Goal: Transaction & Acquisition: Purchase product/service

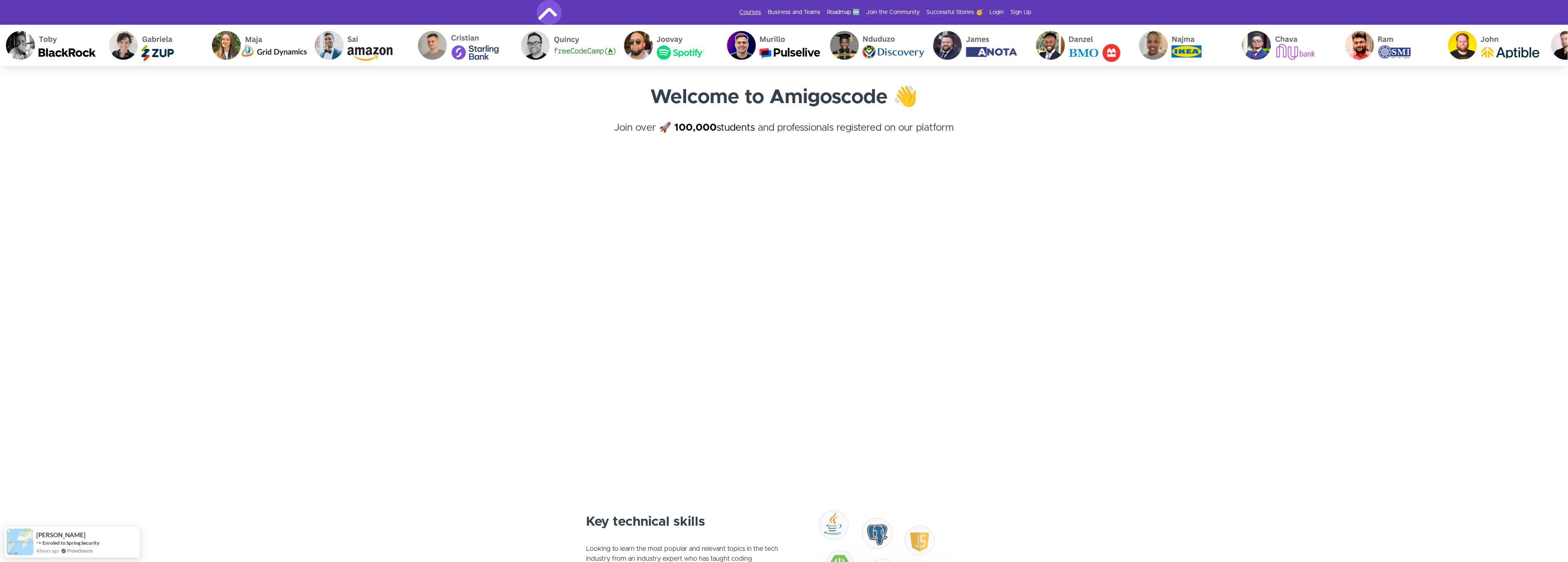
click at [740, 13] on link "Courses" at bounding box center [750, 13] width 22 height 9
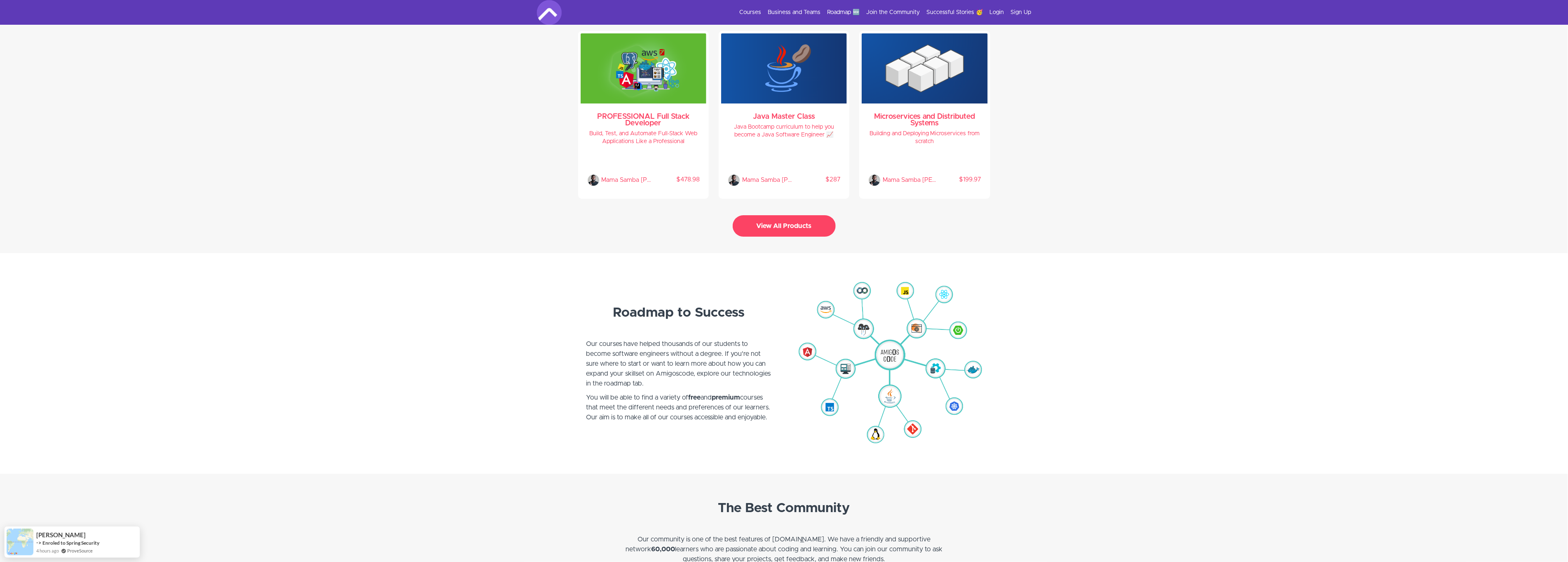
scroll to position [1753, 0]
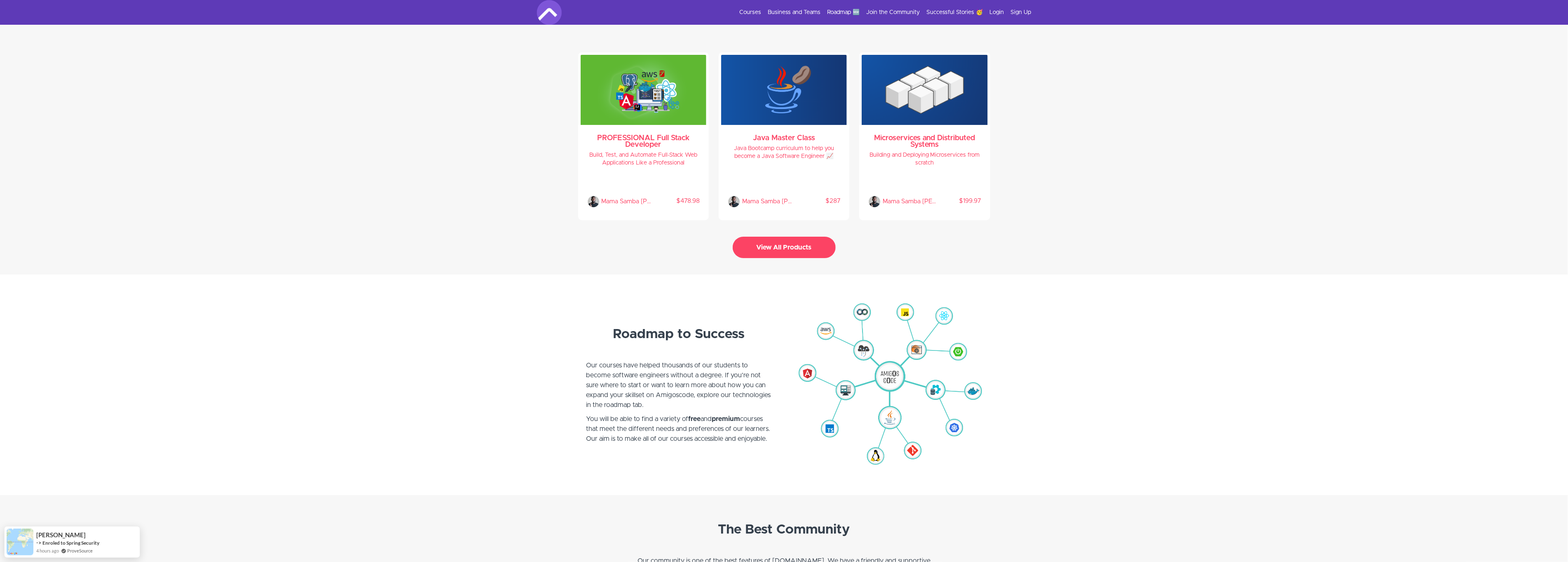
click at [730, 4] on div "Courses Business and Teams Roadmap 🆕 Join the Community Successful Stories 🥳 Lo…" at bounding box center [784, 12] width 495 height 25
click at [740, 13] on link "Courses" at bounding box center [750, 13] width 22 height 9
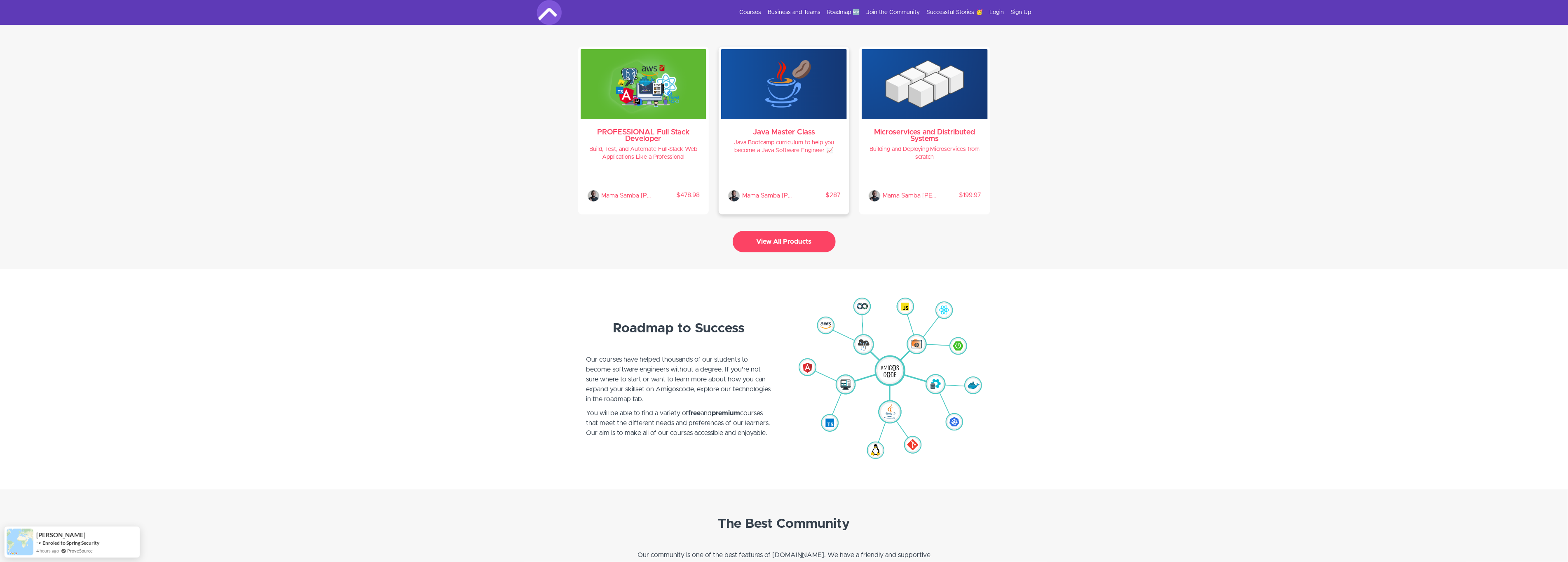
scroll to position [2364, 0]
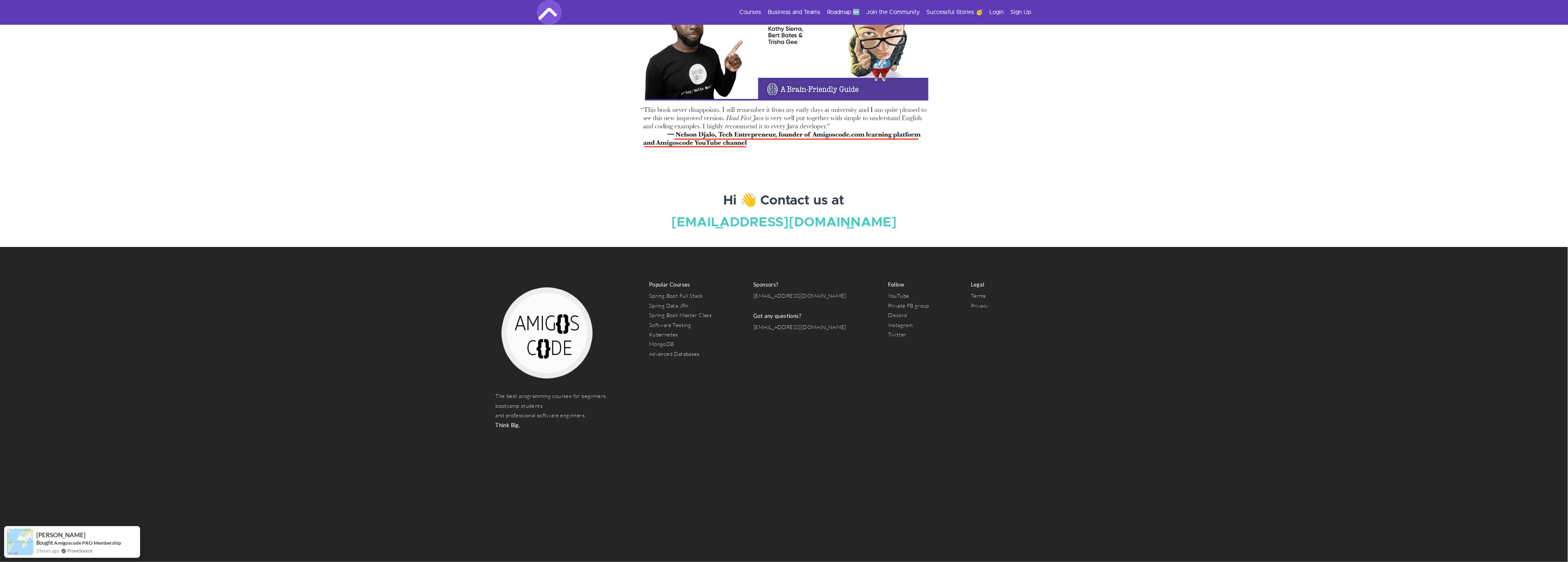
scroll to position [2832, 0]
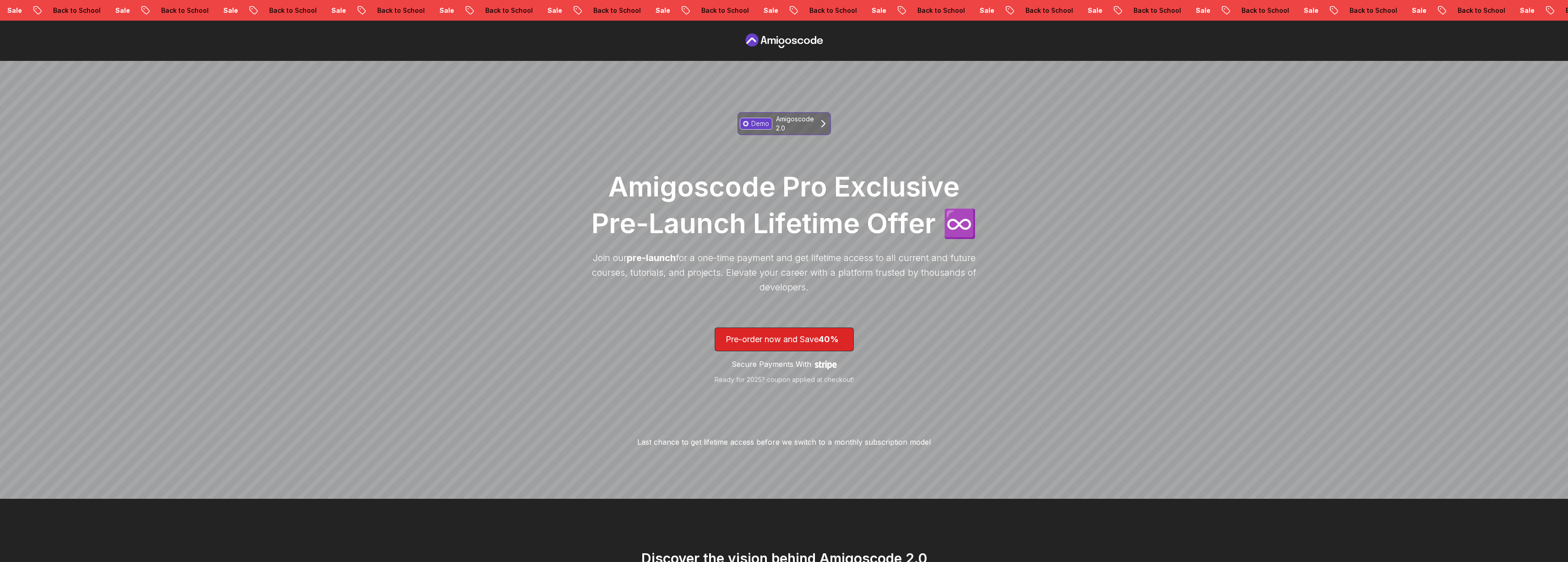
click at [819, 130] on link "Demo Amigoscode 2.0" at bounding box center [784, 123] width 94 height 23
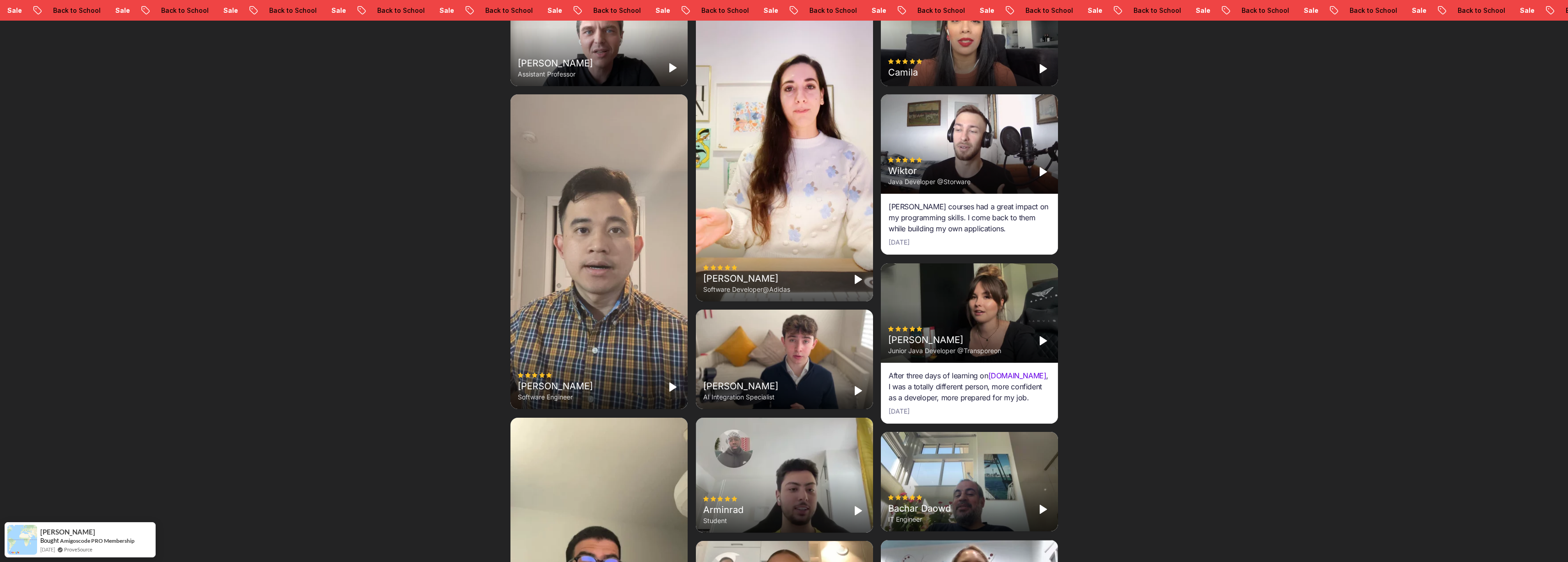
scroll to position [3647, 0]
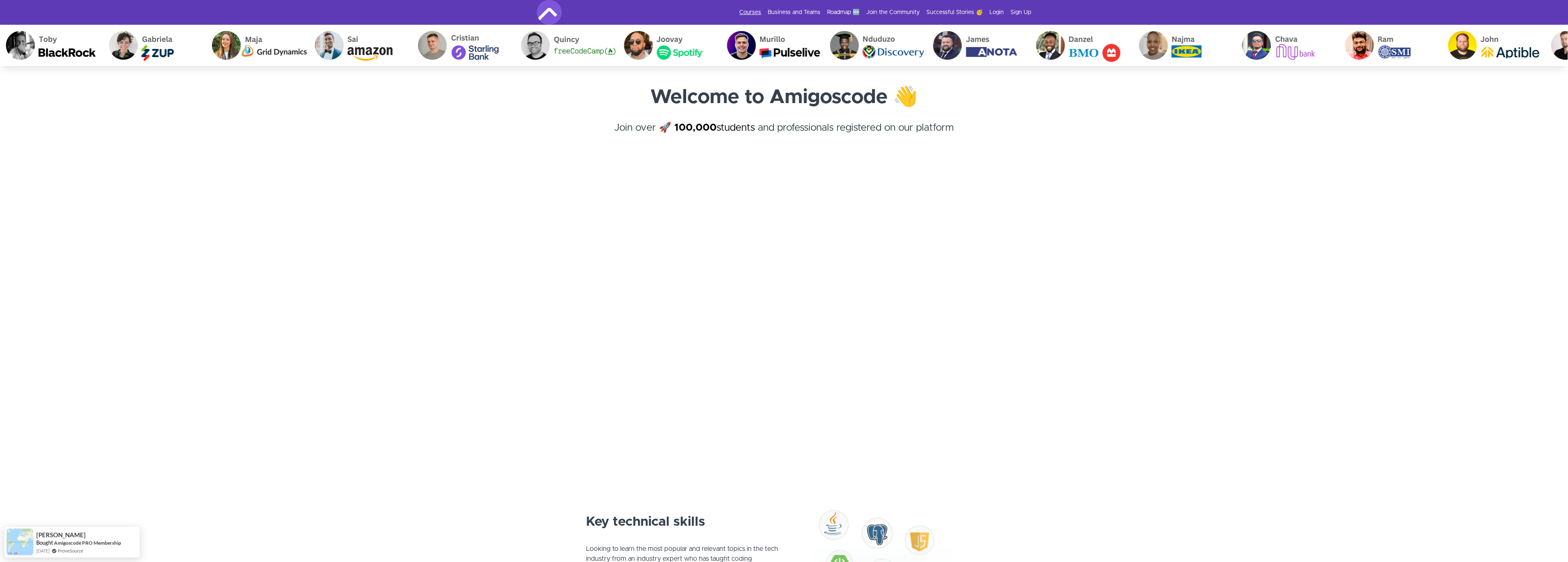
click at [740, 14] on link "Courses" at bounding box center [750, 13] width 22 height 9
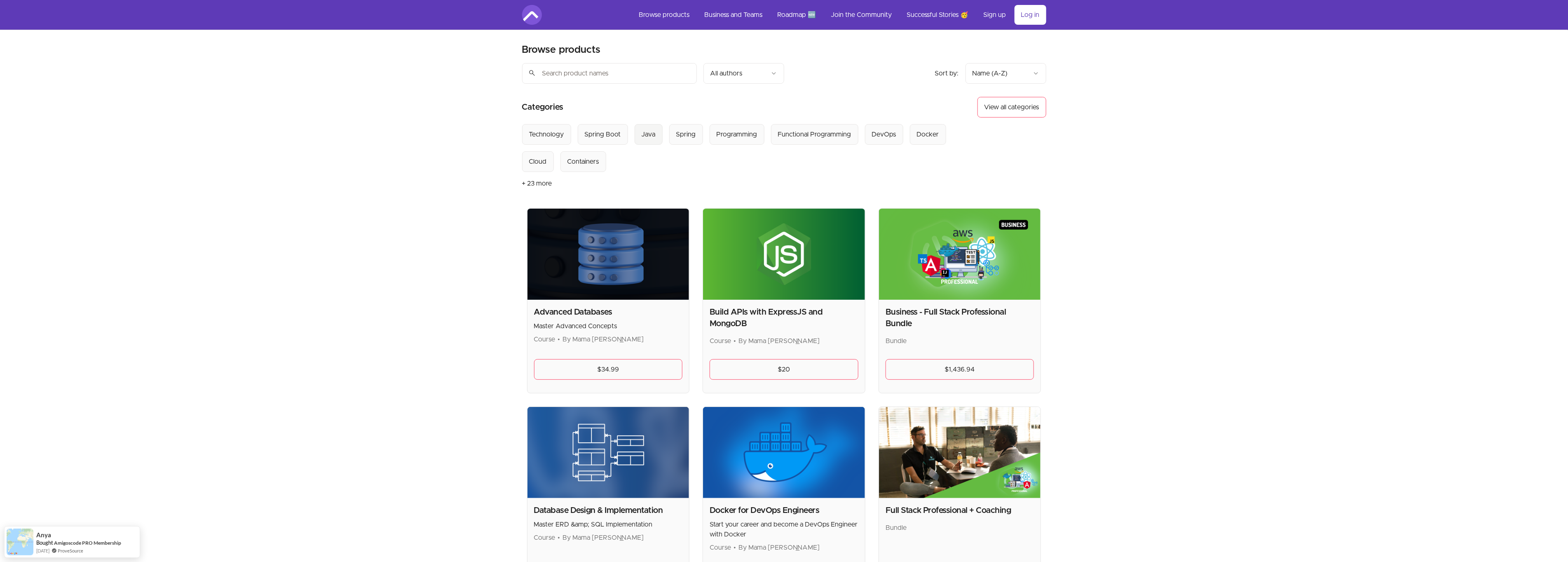
click at [645, 138] on div "Java" at bounding box center [649, 134] width 14 height 10
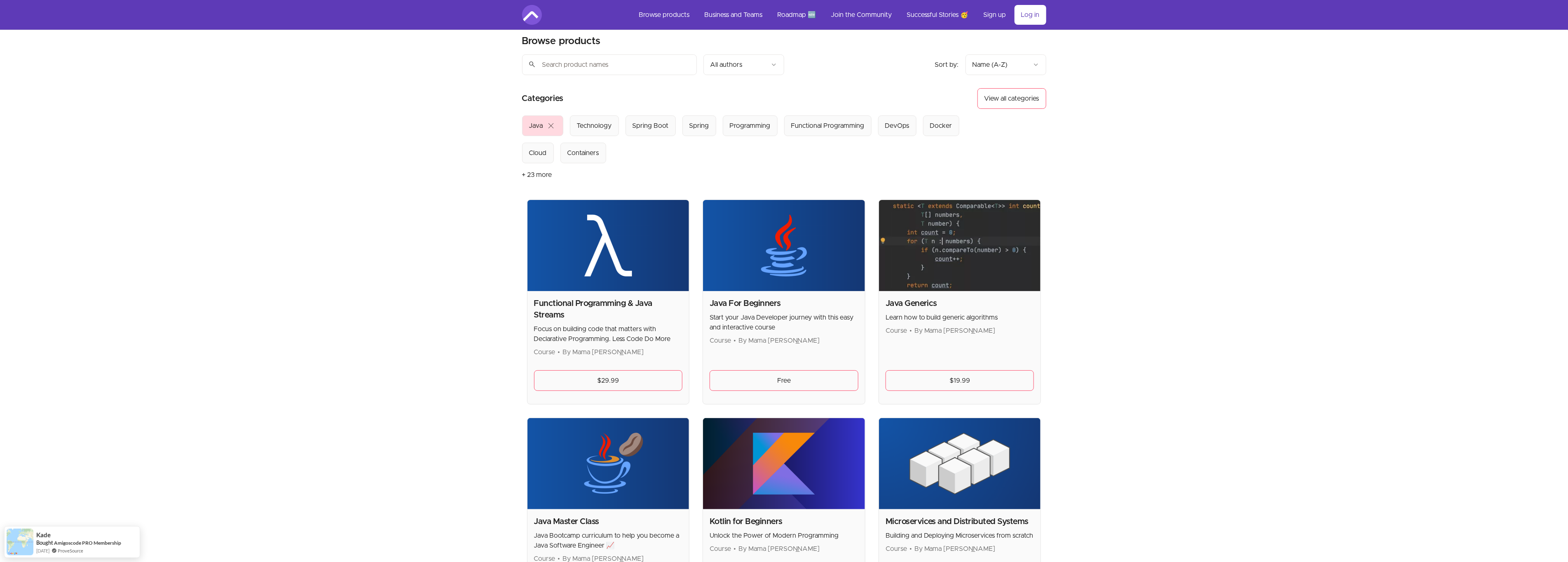
scroll to position [9, 0]
click at [802, 14] on link "Roadmap 🆕" at bounding box center [797, 15] width 52 height 20
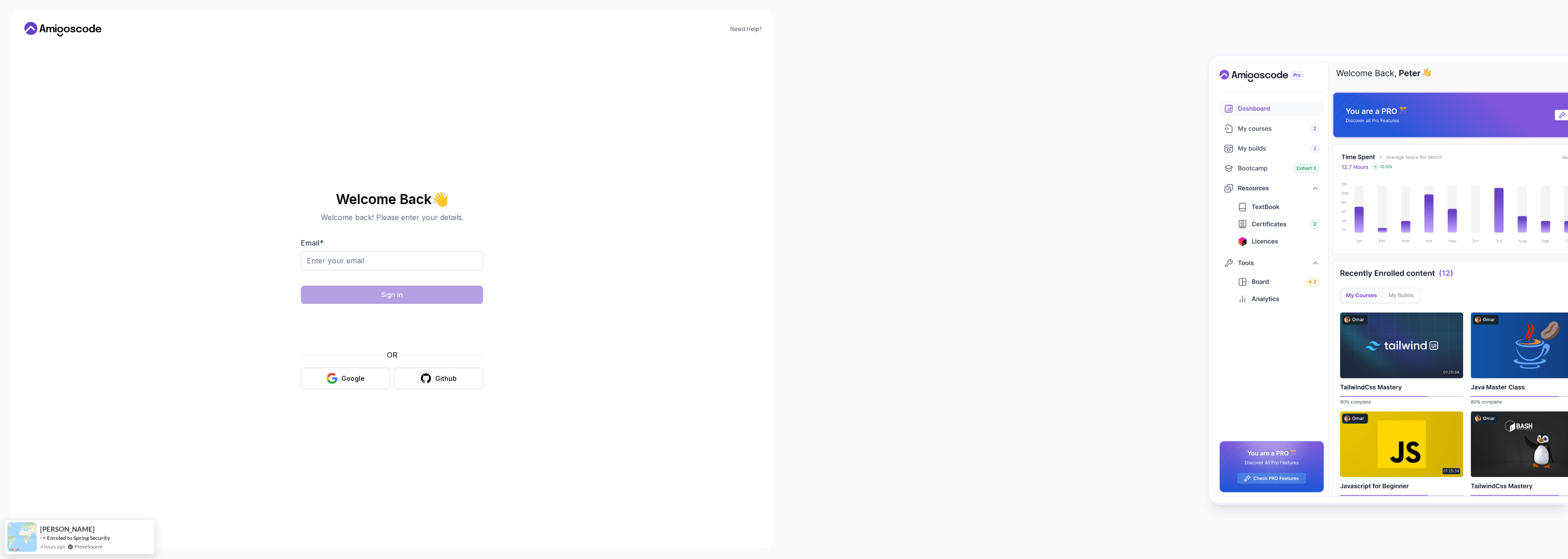
click at [919, 190] on body "Need Help? Welcome Back 👋 Welcome back! Please enter your details. Email * Sign…" at bounding box center [784, 280] width 1568 height 559
click at [356, 375] on div "Google" at bounding box center [352, 379] width 23 height 9
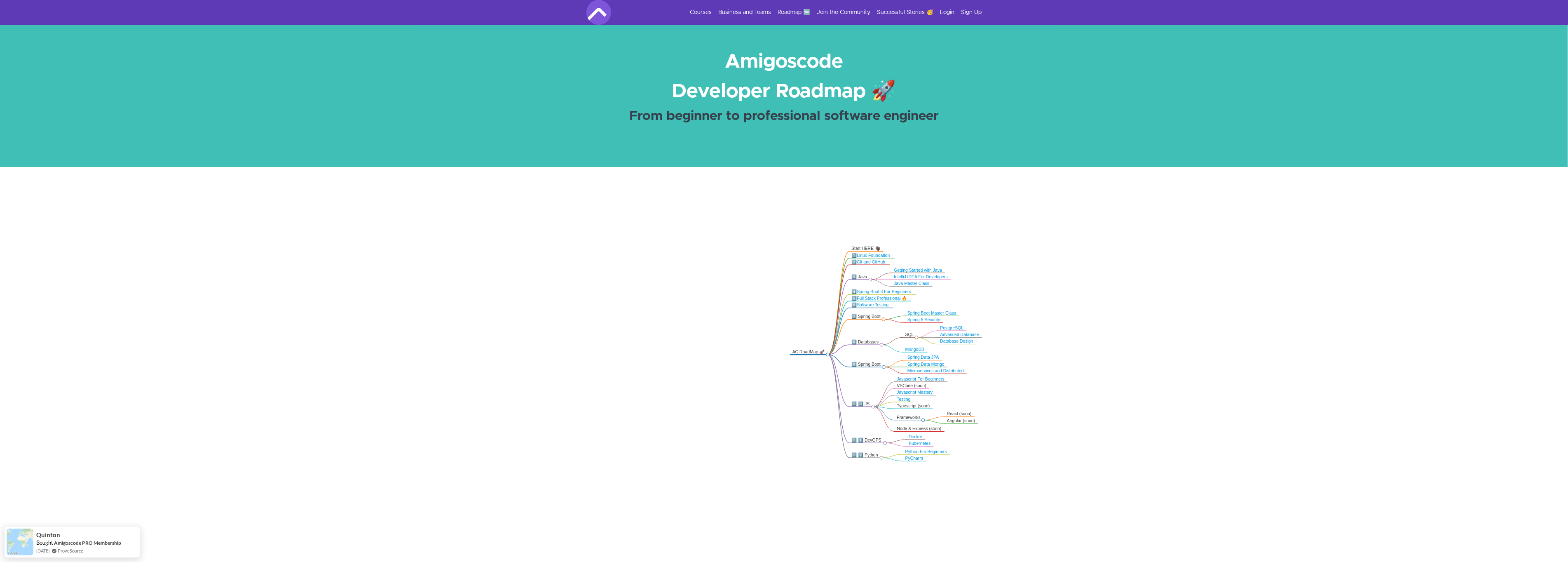
scroll to position [4, 0]
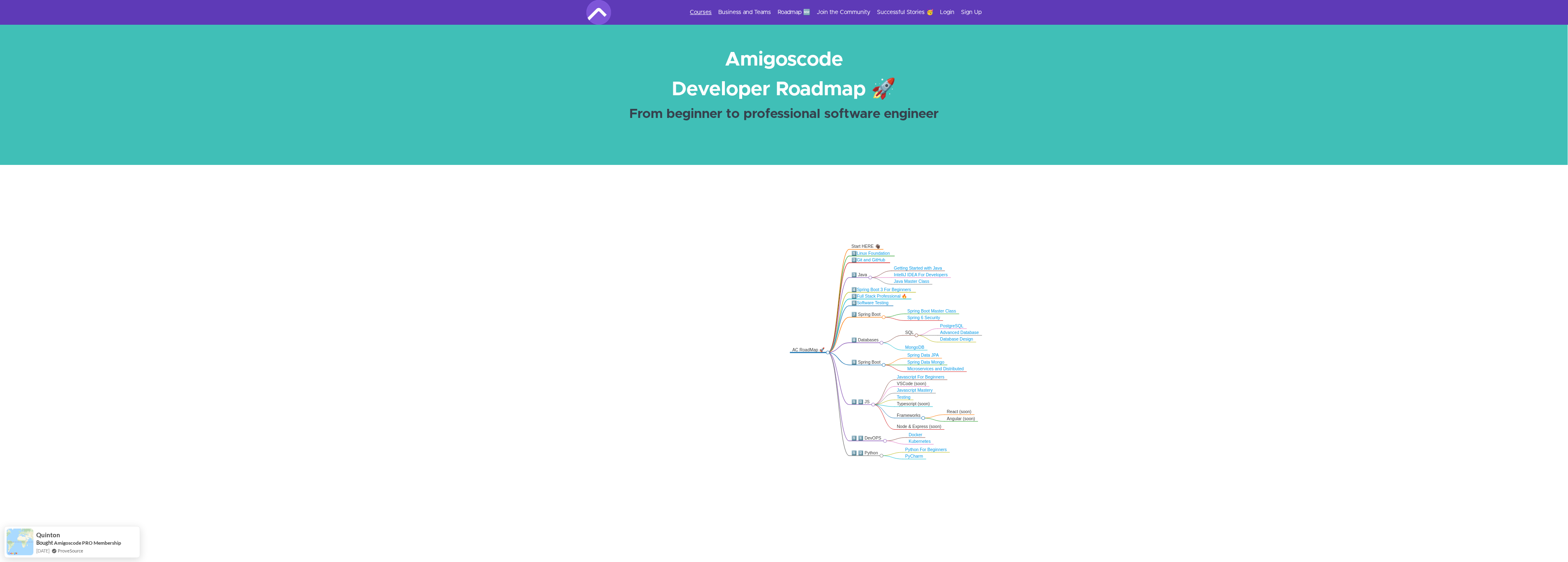
click at [690, 9] on link "Courses" at bounding box center [701, 13] width 22 height 9
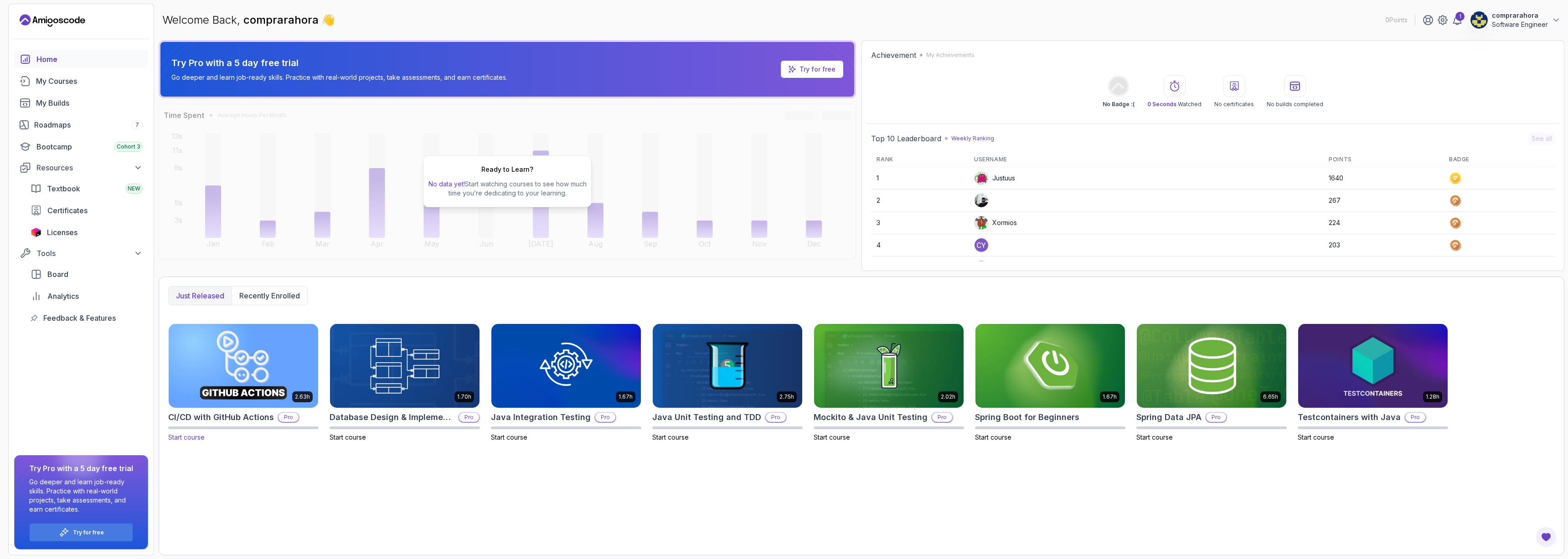
click at [299, 419] on p "Pro" at bounding box center [288, 418] width 20 height 9
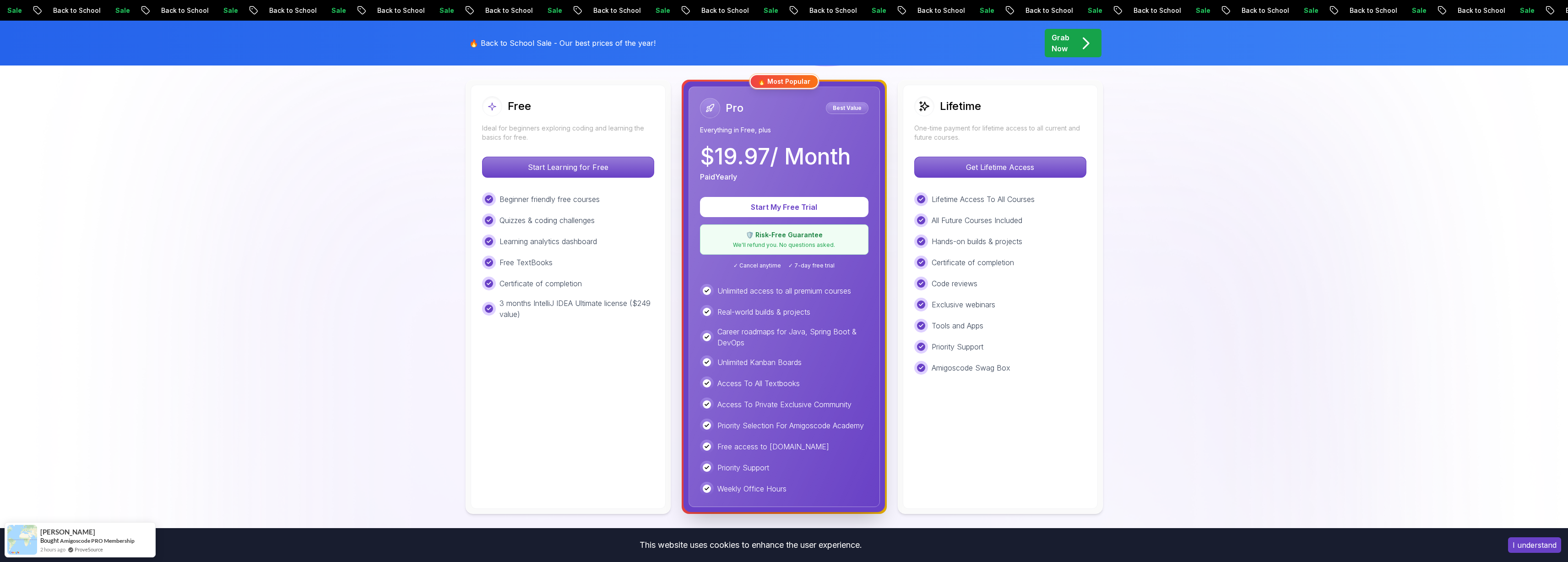
scroll to position [252, 0]
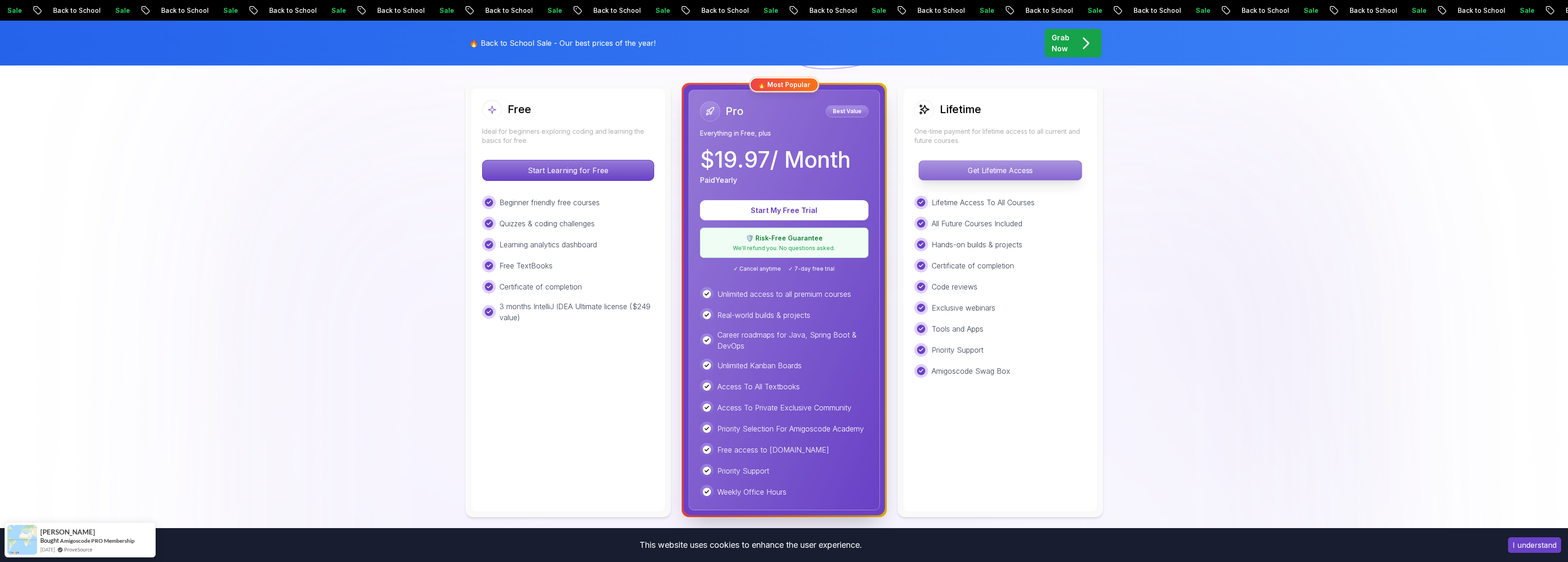
click at [1049, 163] on p "Get Lifetime Access" at bounding box center [999, 171] width 163 height 19
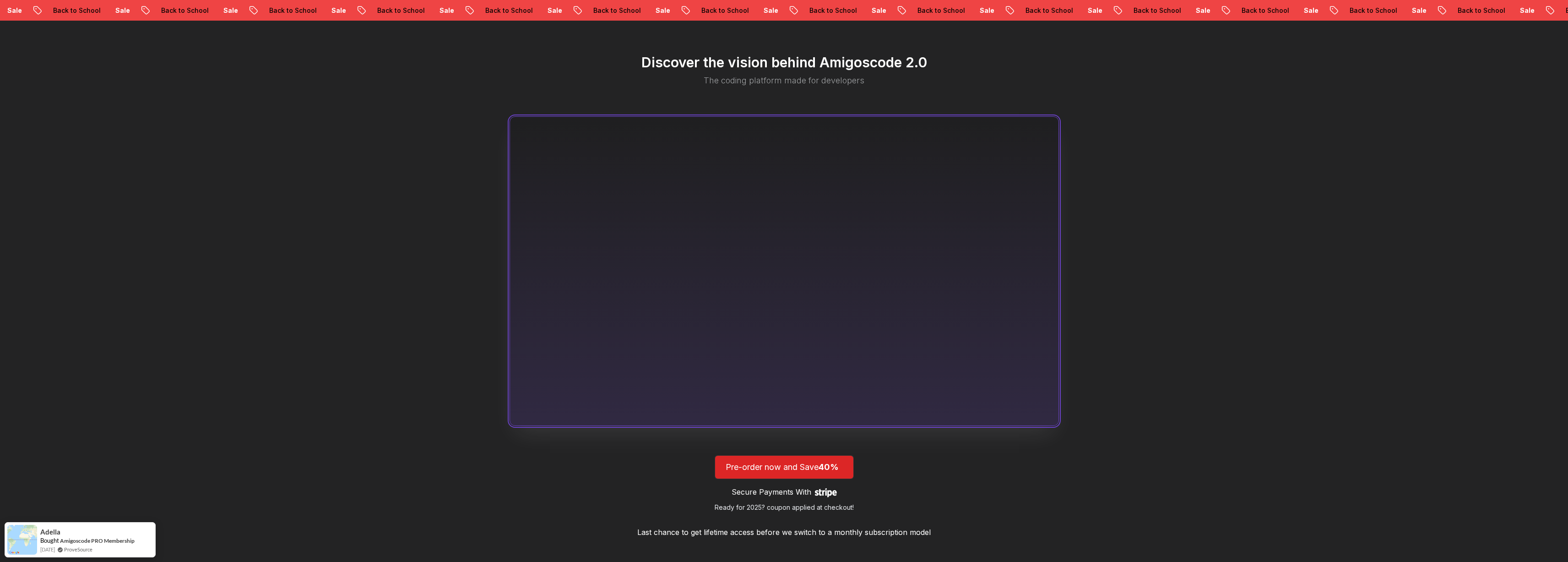
scroll to position [495, 0]
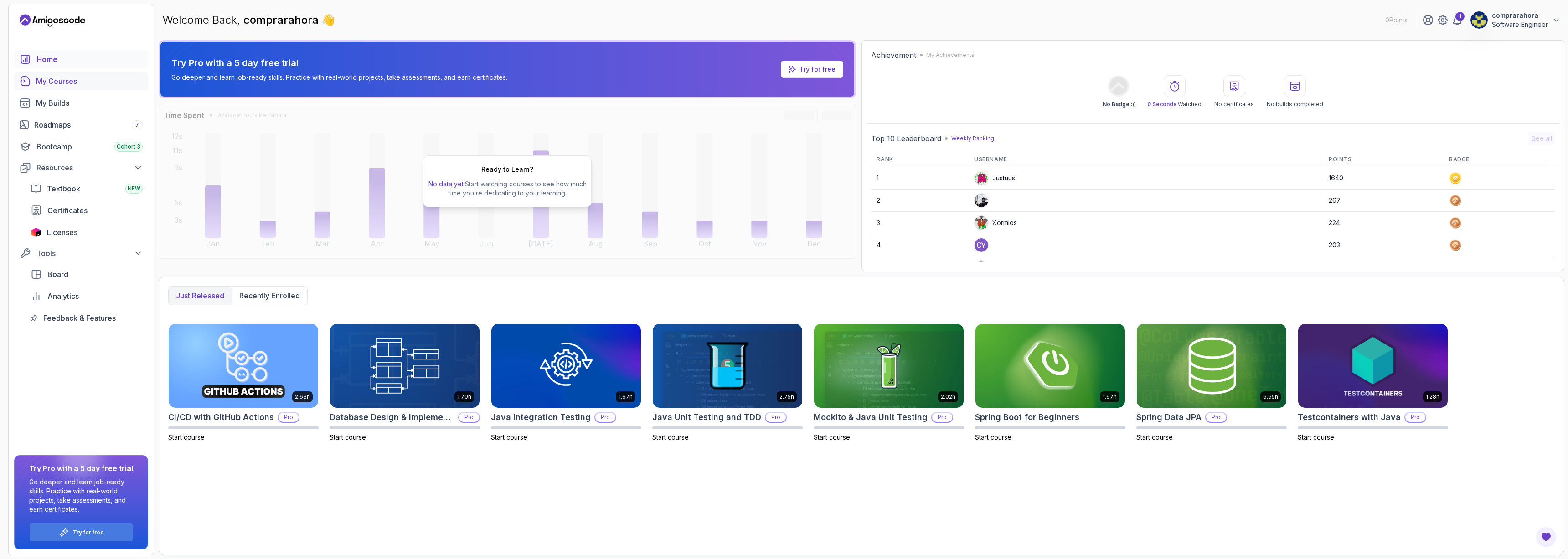
click at [91, 77] on div "My Courses" at bounding box center [89, 81] width 107 height 11
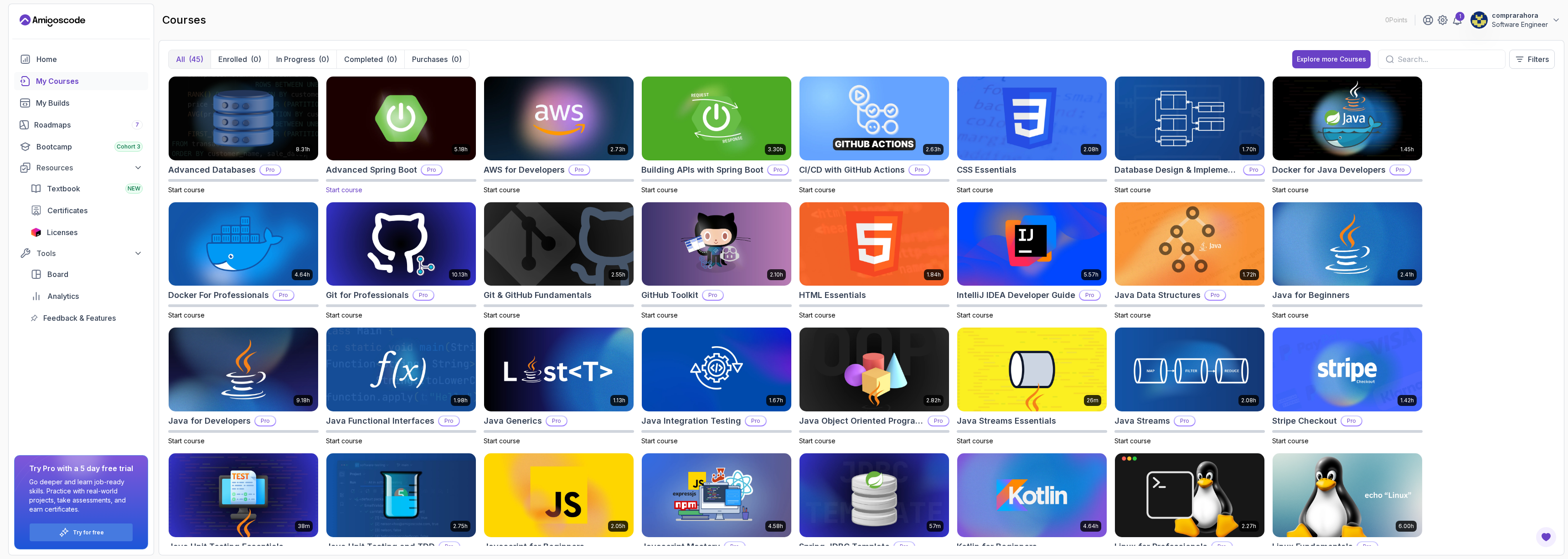
click at [437, 116] on img at bounding box center [401, 118] width 157 height 88
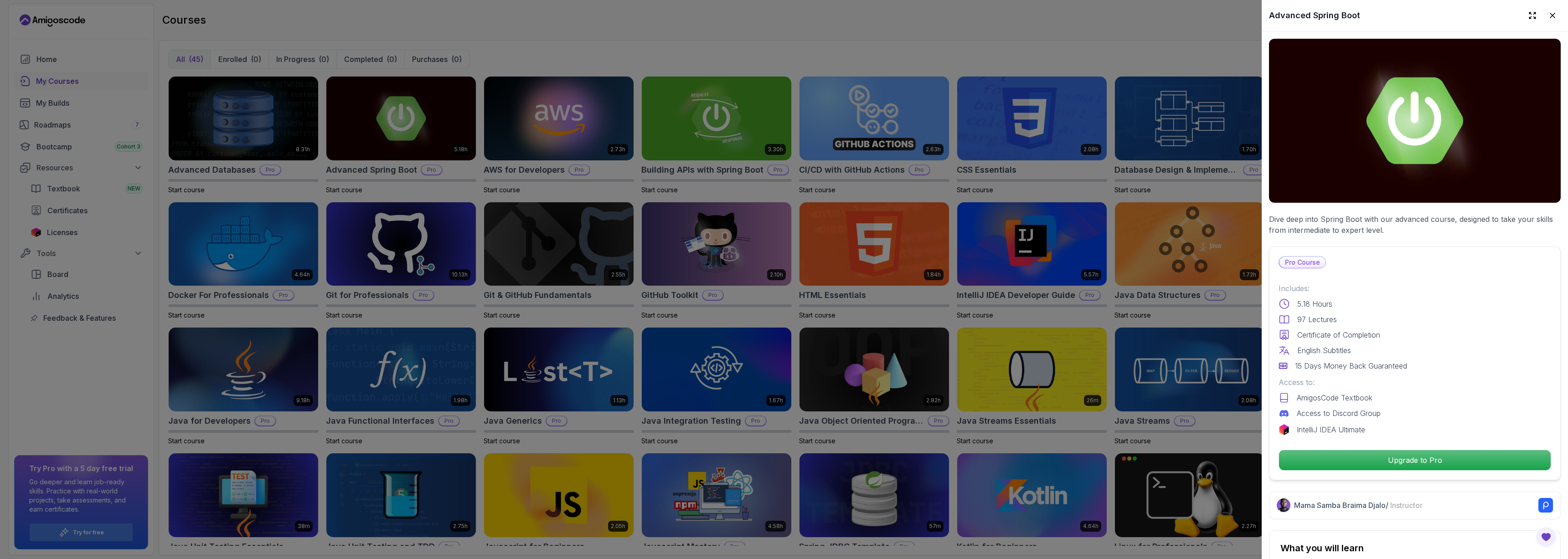
click at [1051, 291] on div at bounding box center [784, 280] width 1568 height 559
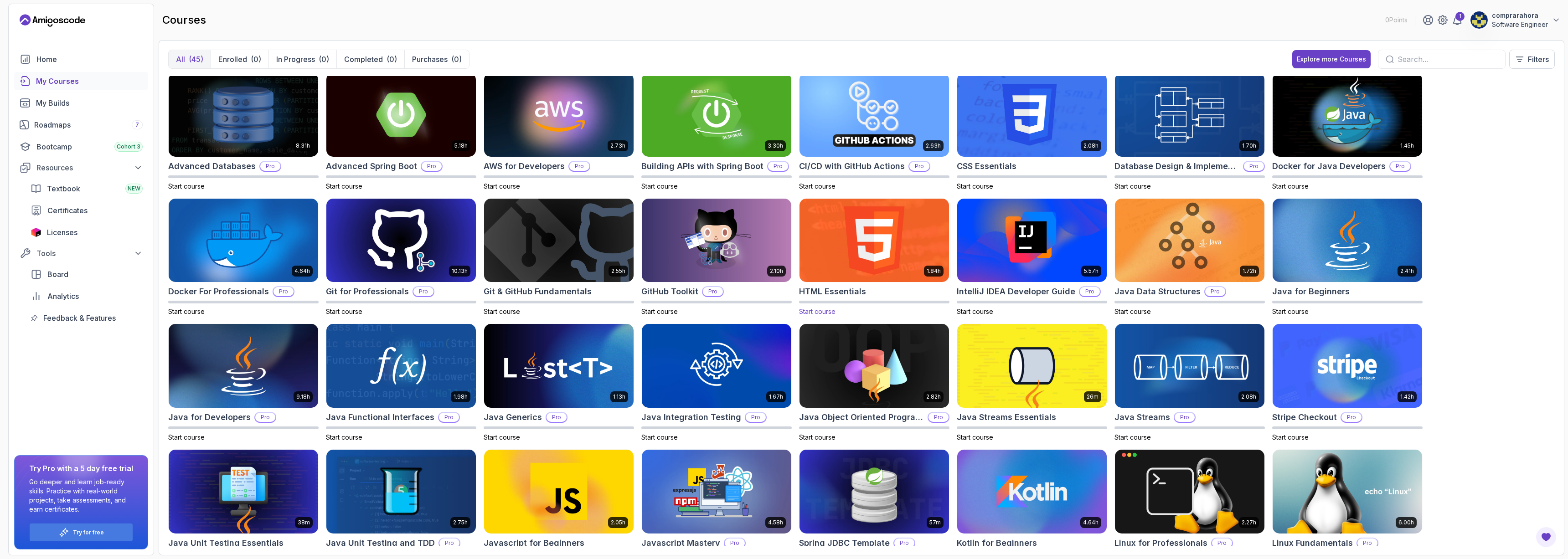
scroll to position [5, 0]
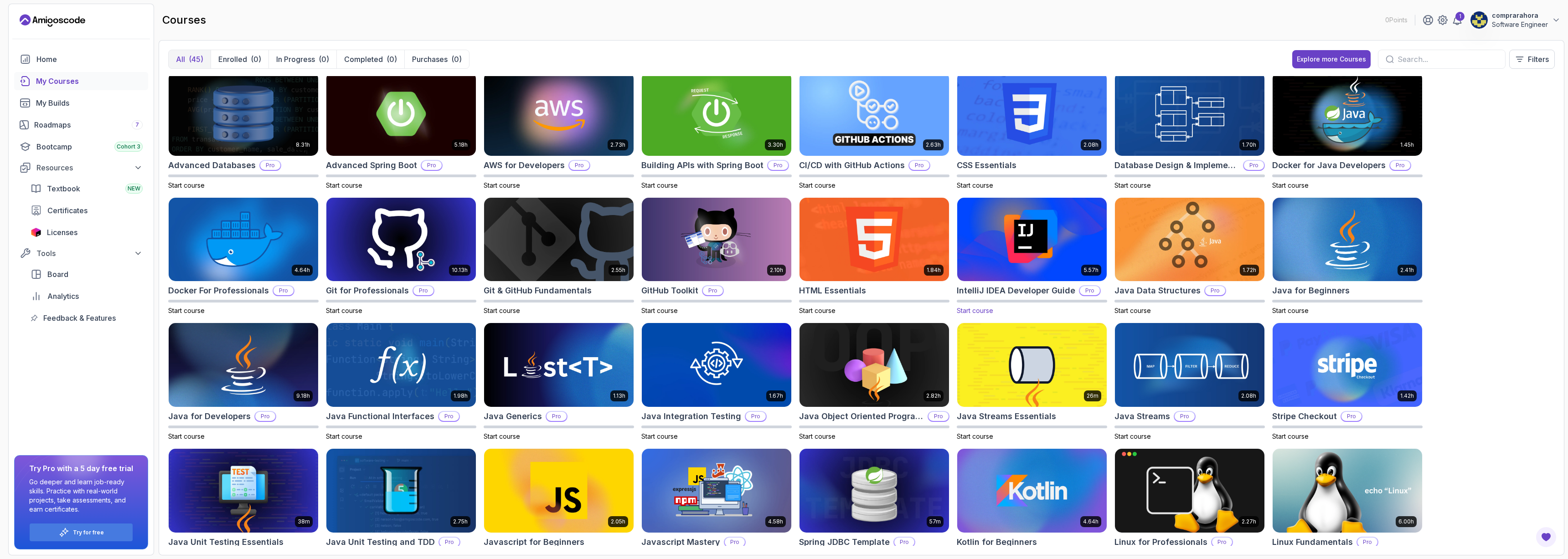
click at [1024, 238] on img at bounding box center [1032, 239] width 157 height 88
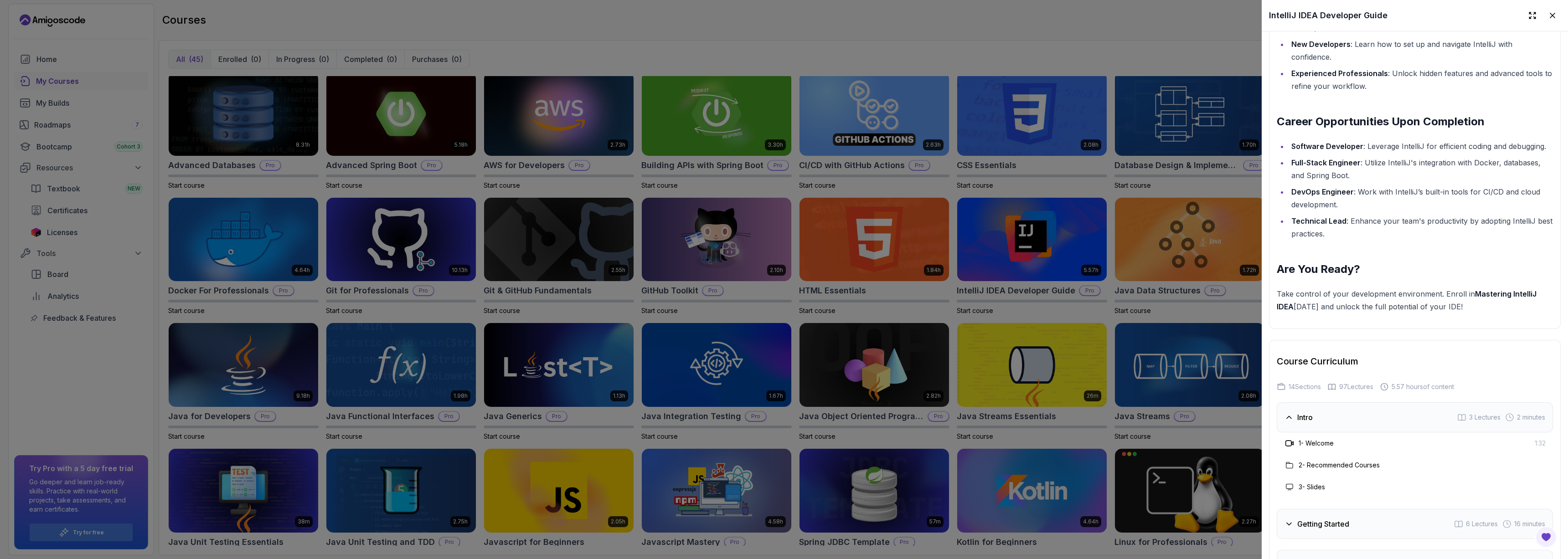
scroll to position [1283, 0]
